Goal: Transaction & Acquisition: Purchase product/service

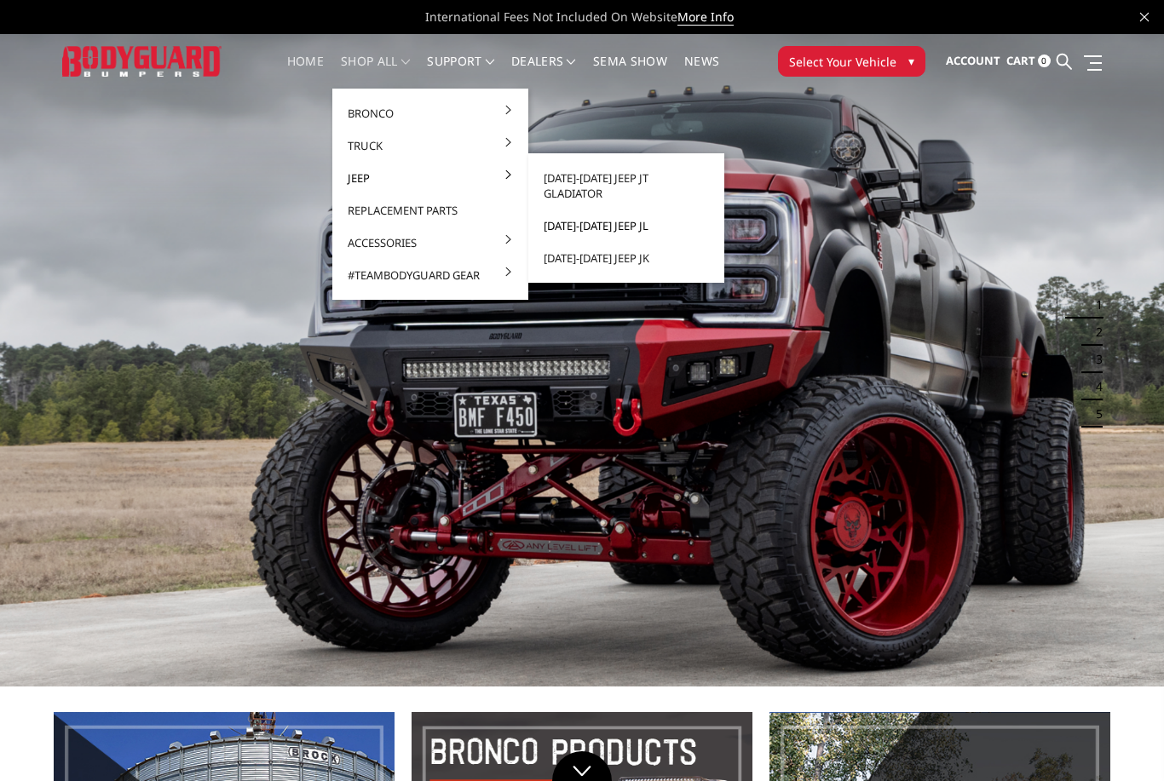
click at [610, 210] on link "[DATE]-[DATE] Jeep JL" at bounding box center [626, 226] width 182 height 32
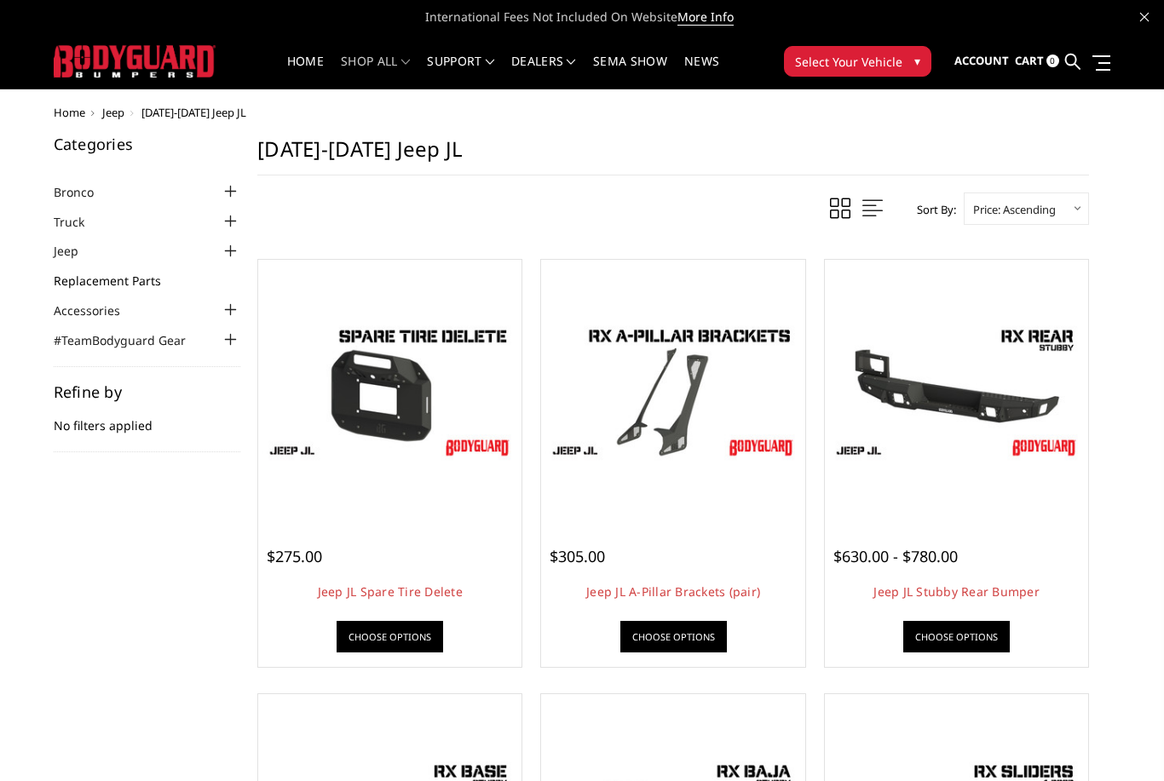
click at [147, 272] on link "Replacement Parts" at bounding box center [118, 281] width 129 height 18
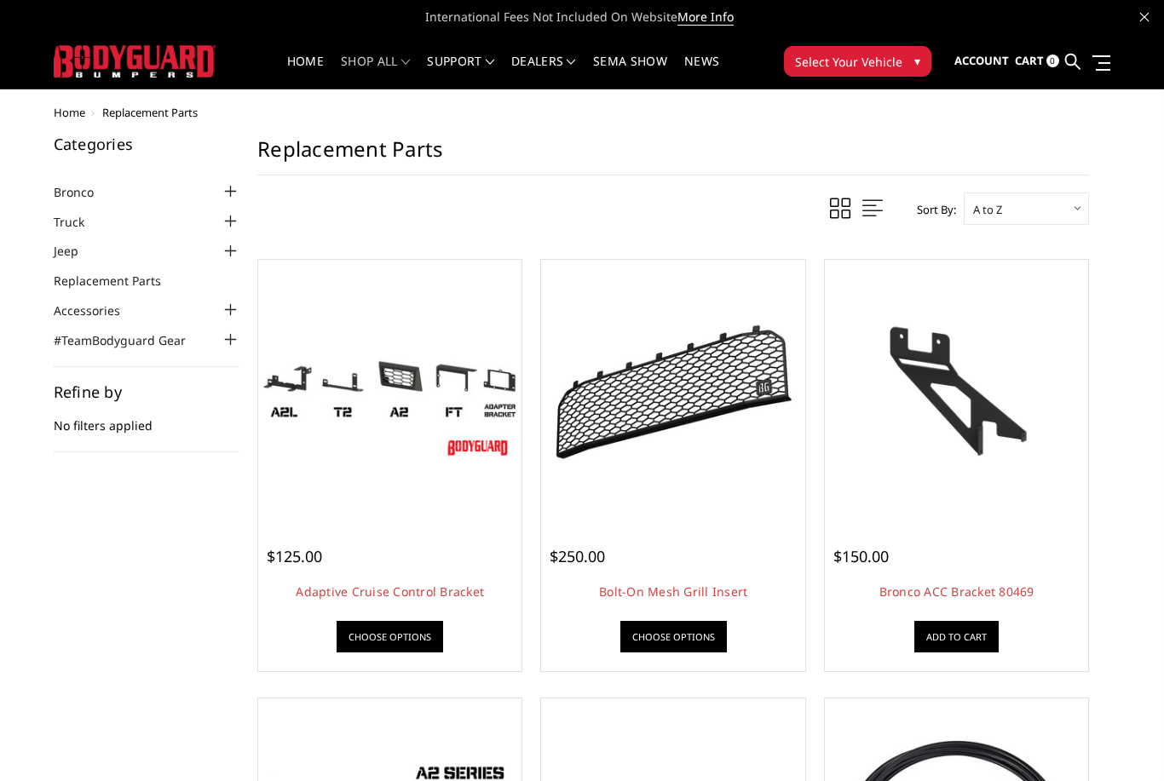
click at [240, 241] on div at bounding box center [230, 251] width 20 height 20
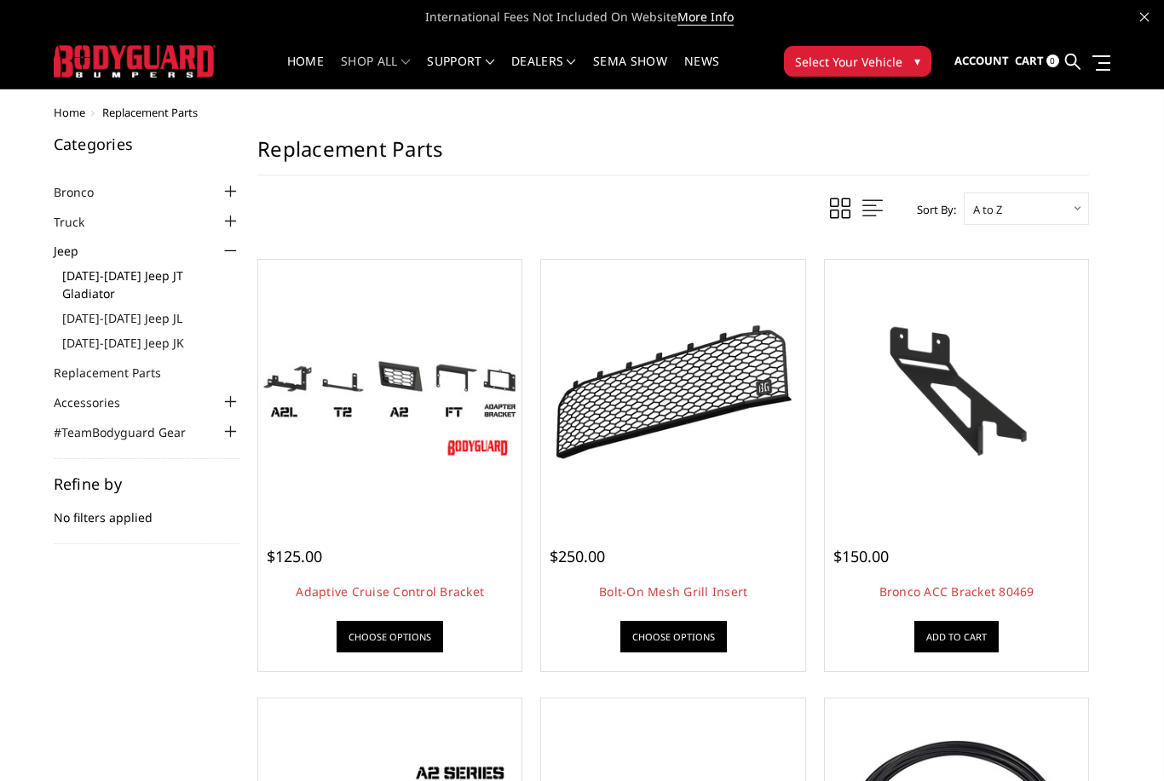
click at [136, 282] on link "[DATE]-[DATE] Jeep JT Gladiator" at bounding box center [151, 285] width 179 height 36
click at [135, 309] on link "[DATE]-[DATE] Jeep JL" at bounding box center [151, 318] width 179 height 18
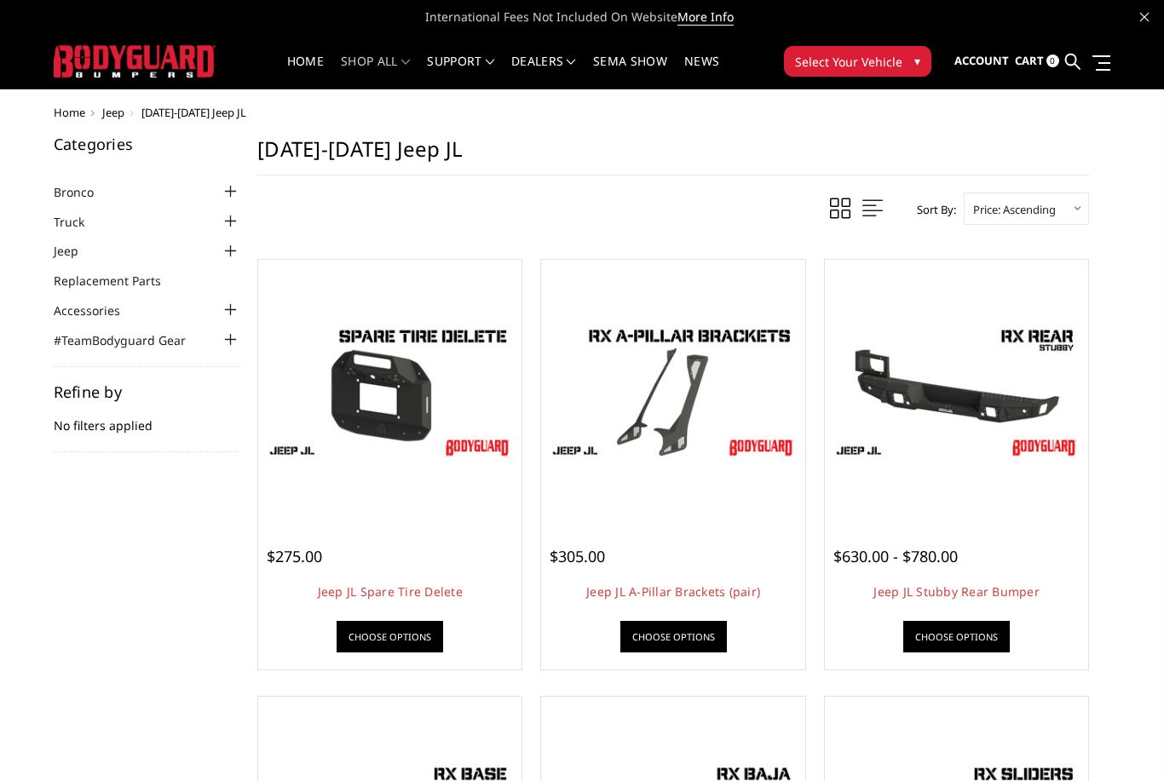
click at [236, 337] on div at bounding box center [230, 340] width 20 height 20
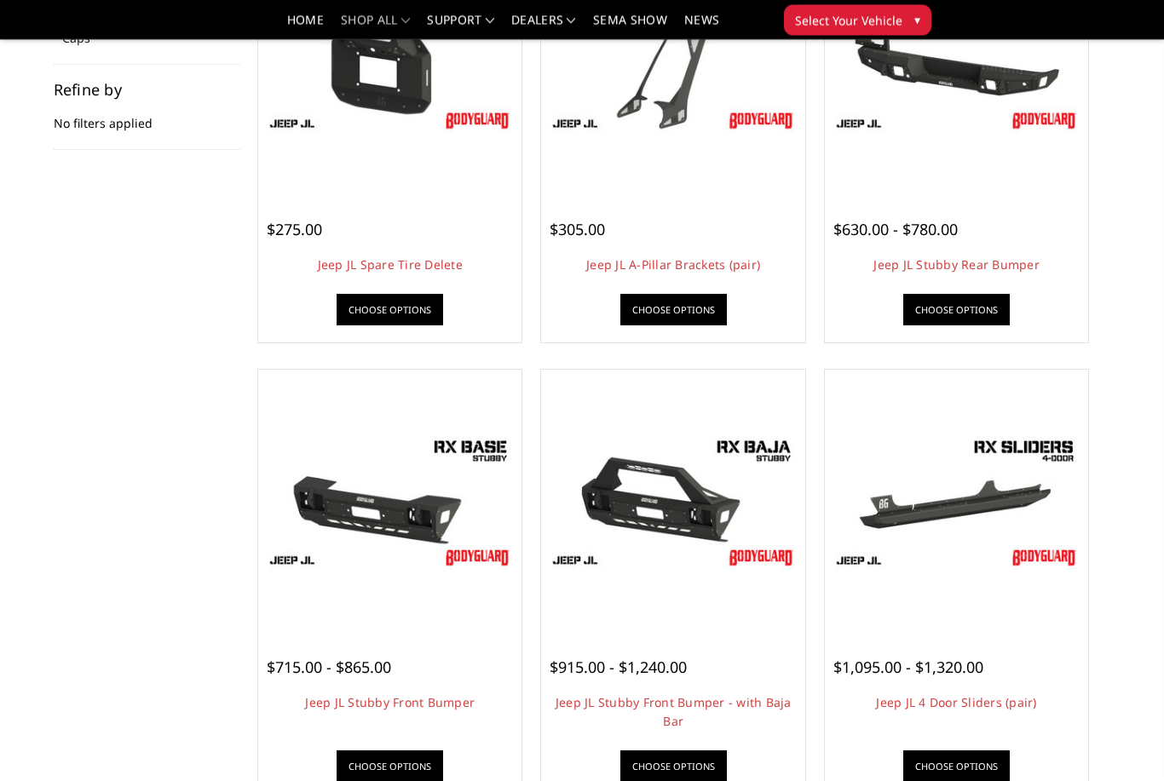
scroll to position [277, 0]
click at [418, 515] on img at bounding box center [389, 501] width 255 height 143
